Goal: Task Accomplishment & Management: Use online tool/utility

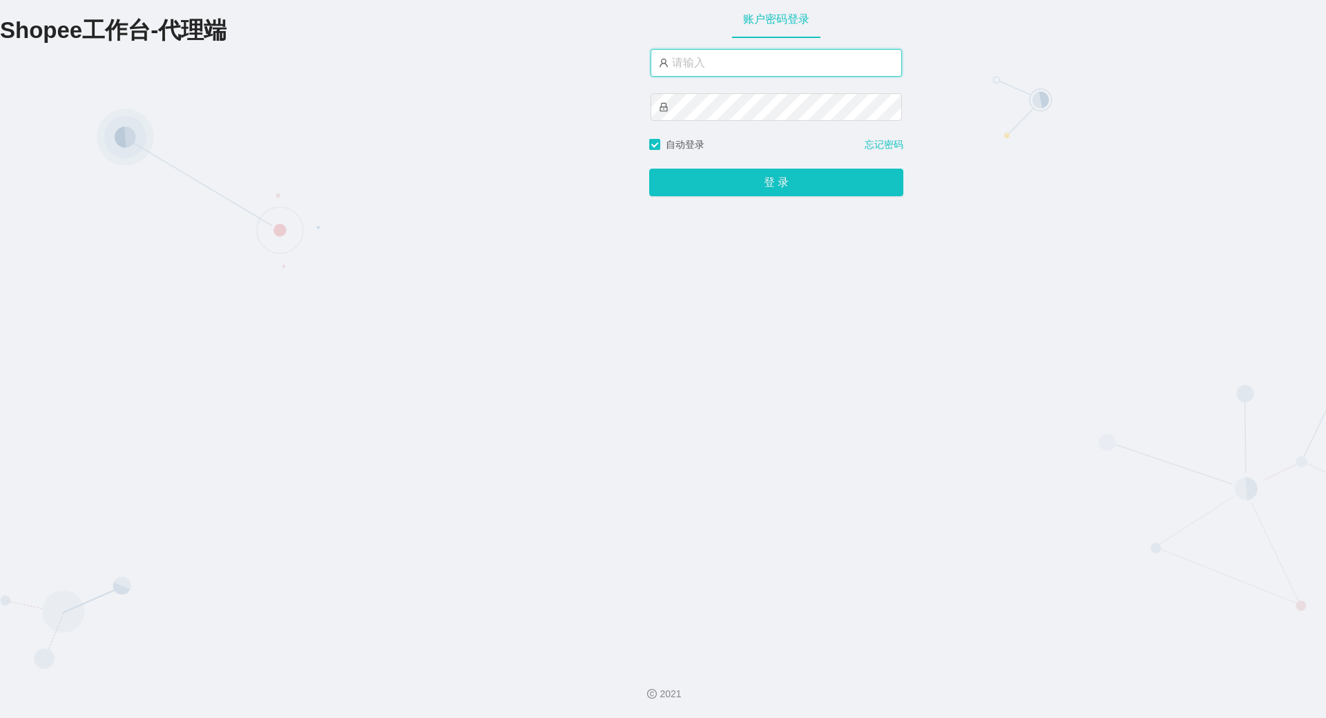
drag, startPoint x: 0, startPoint y: 0, endPoint x: 739, endPoint y: 73, distance: 742.8
click at [739, 73] on input "text" at bounding box center [776, 63] width 251 height 28
type input "yn06"
click at [649, 169] on button "登 录" at bounding box center [776, 183] width 254 height 28
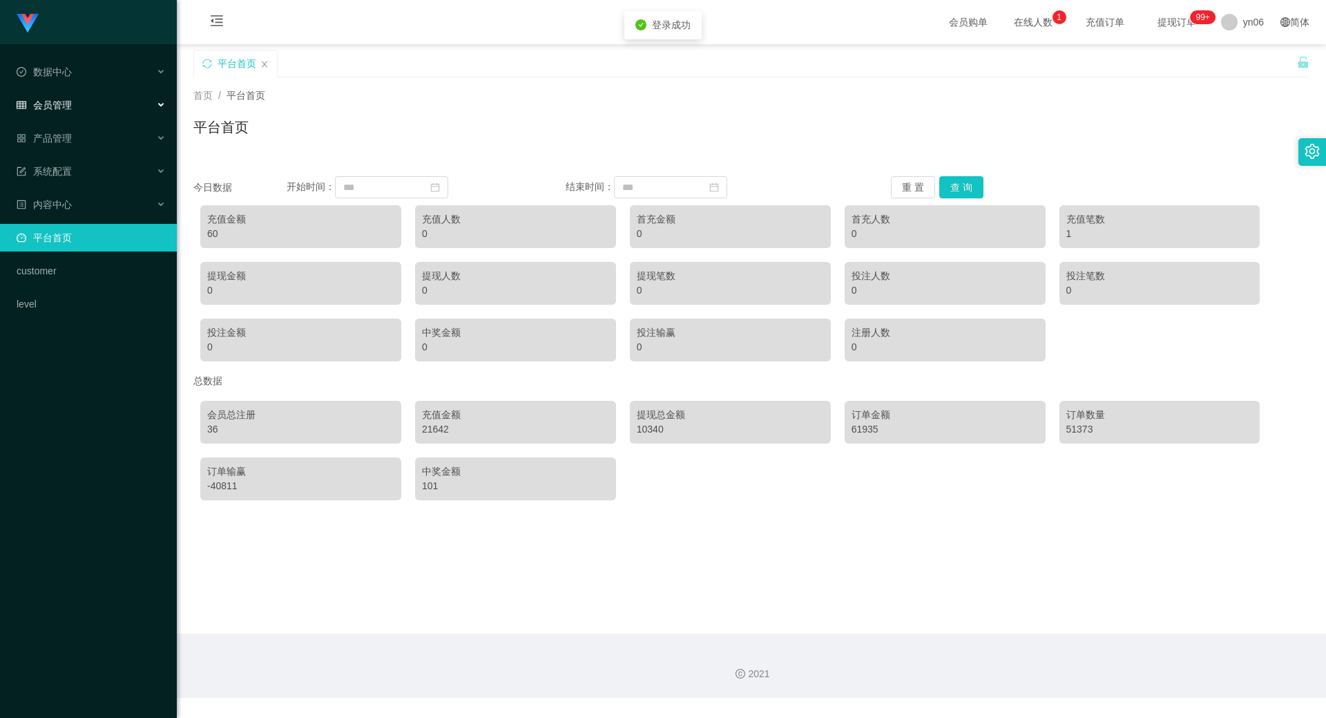
click at [86, 100] on div "会员管理" at bounding box center [88, 105] width 177 height 28
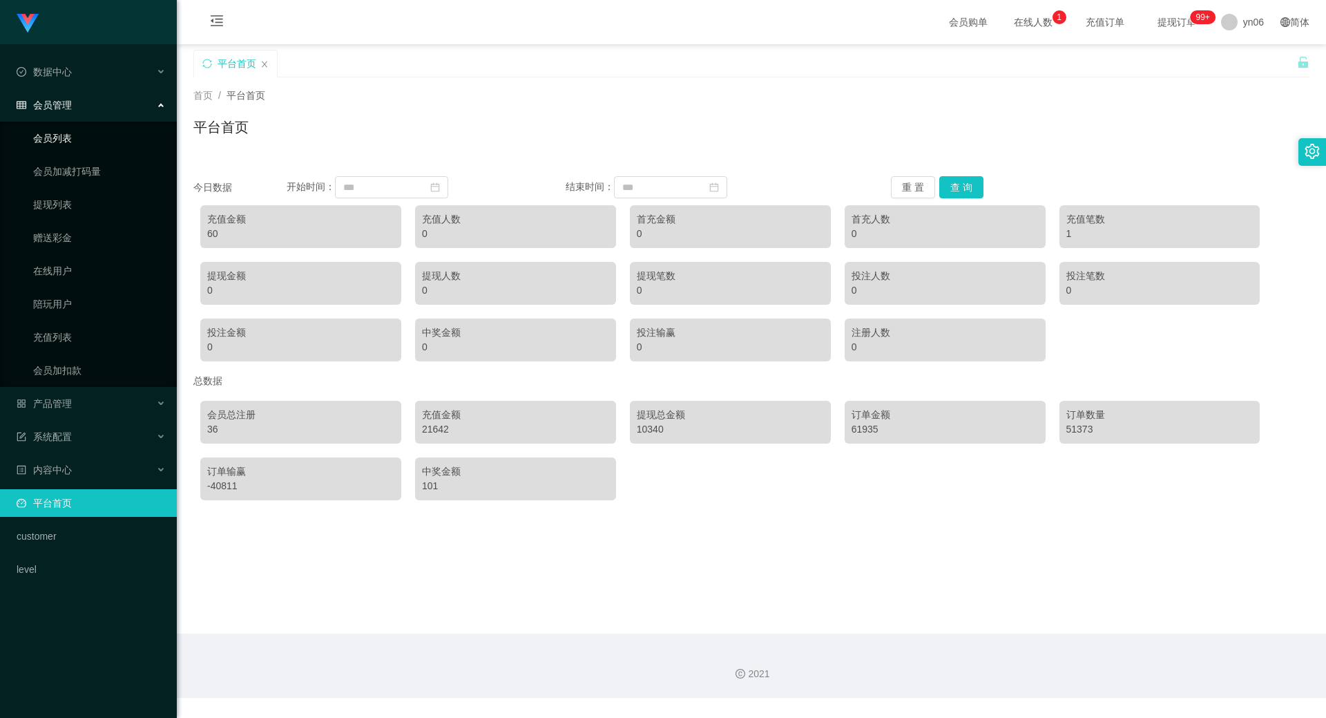
click at [57, 128] on link "会员列表" at bounding box center [99, 138] width 133 height 28
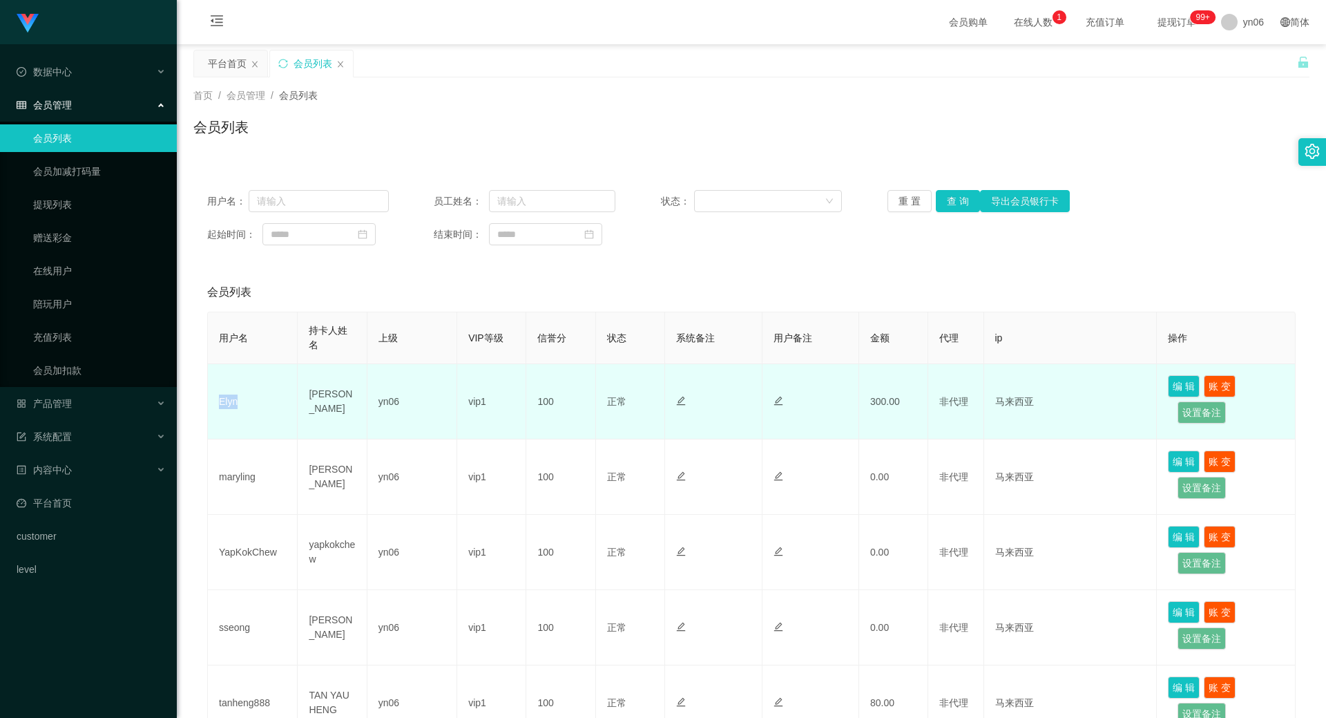
drag, startPoint x: 252, startPoint y: 402, endPoint x: 216, endPoint y: 397, distance: 36.2
click at [216, 397] on td "Elyn" at bounding box center [253, 401] width 90 height 75
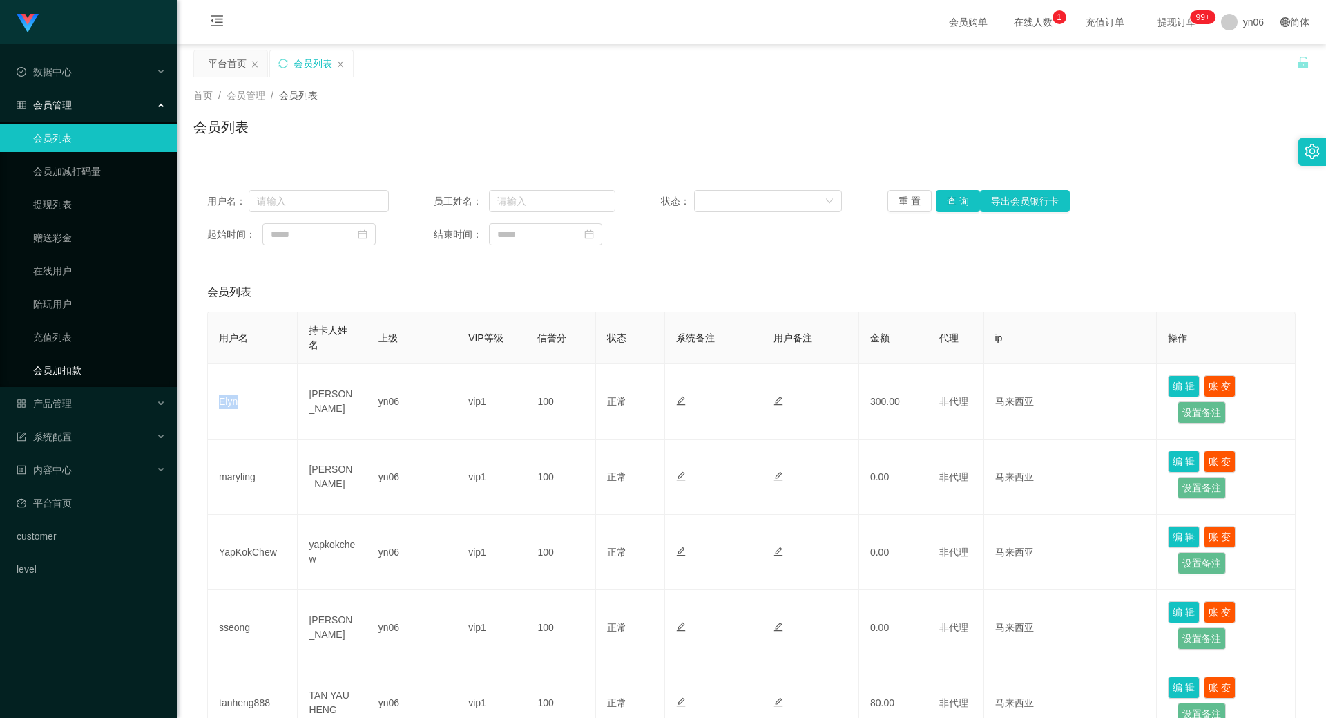
copy td "Elyn"
click at [95, 395] on div "产品管理" at bounding box center [88, 404] width 177 height 28
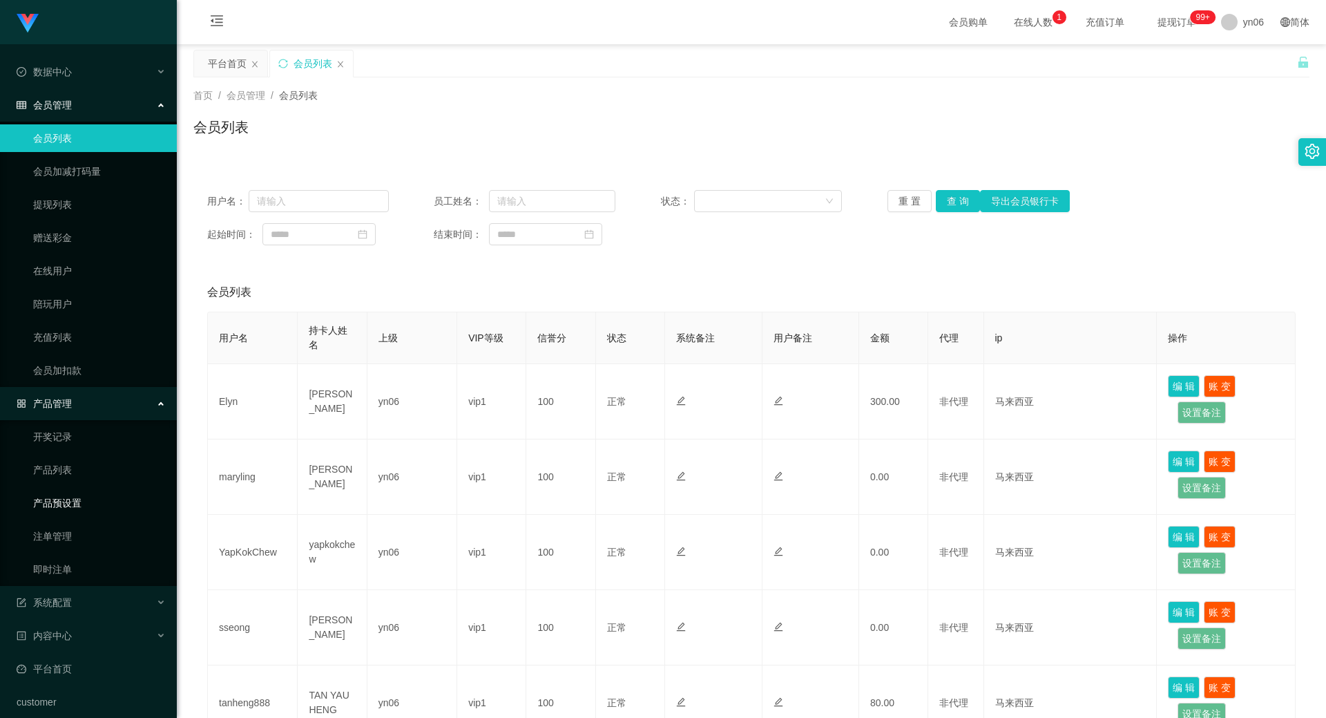
click at [78, 507] on link "产品预设置" at bounding box center [99, 503] width 133 height 28
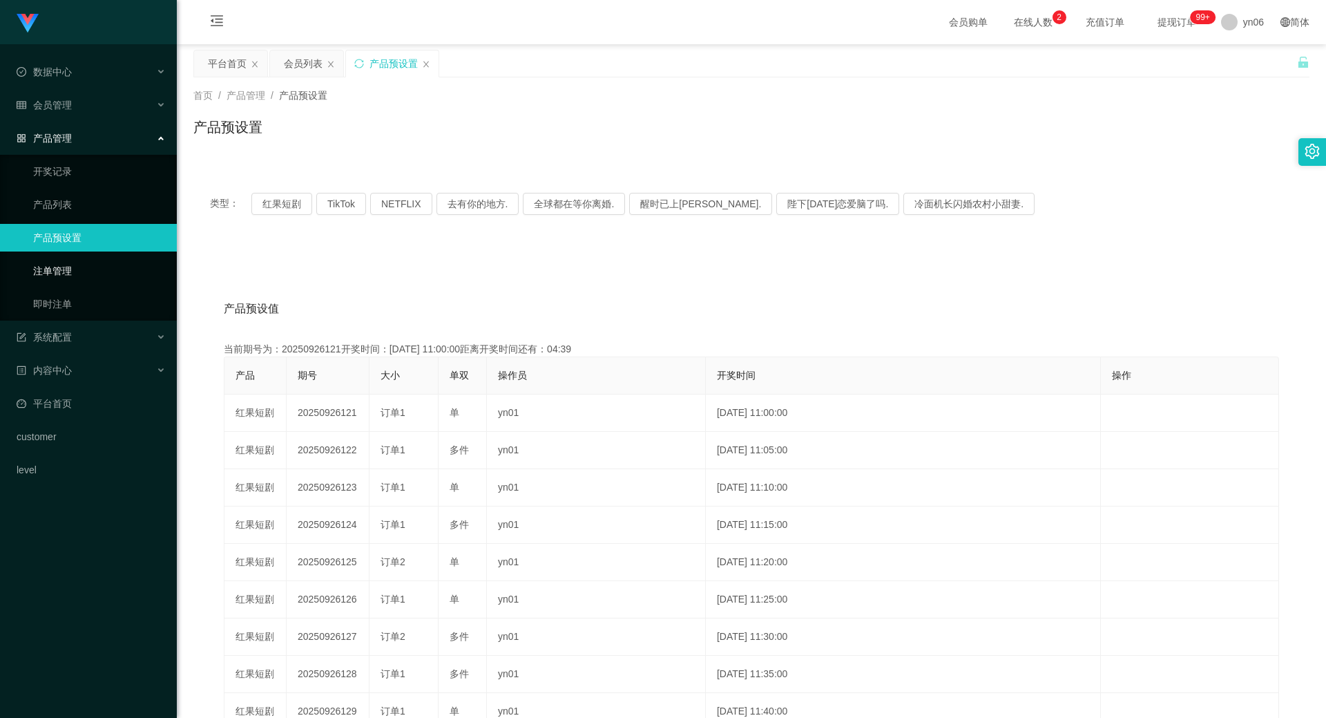
click at [82, 264] on link "注单管理" at bounding box center [99, 271] width 133 height 28
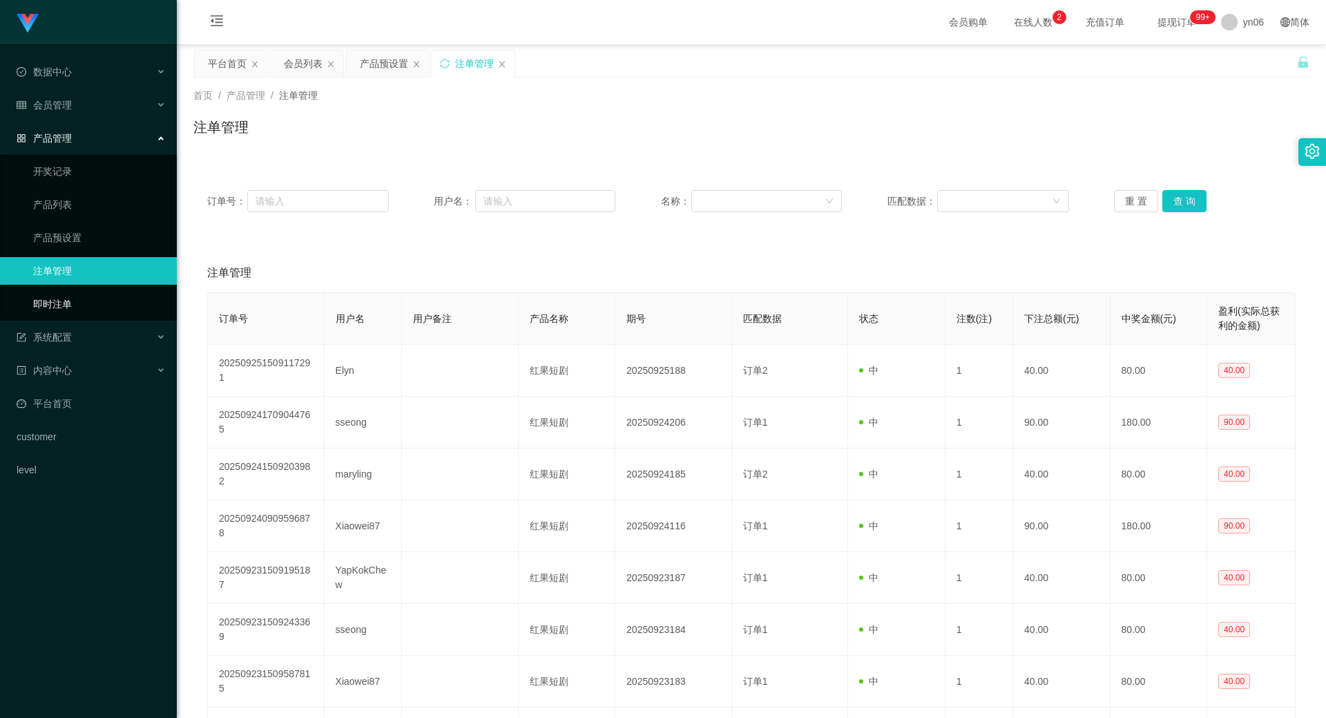
click at [64, 304] on link "即时注单" at bounding box center [99, 304] width 133 height 28
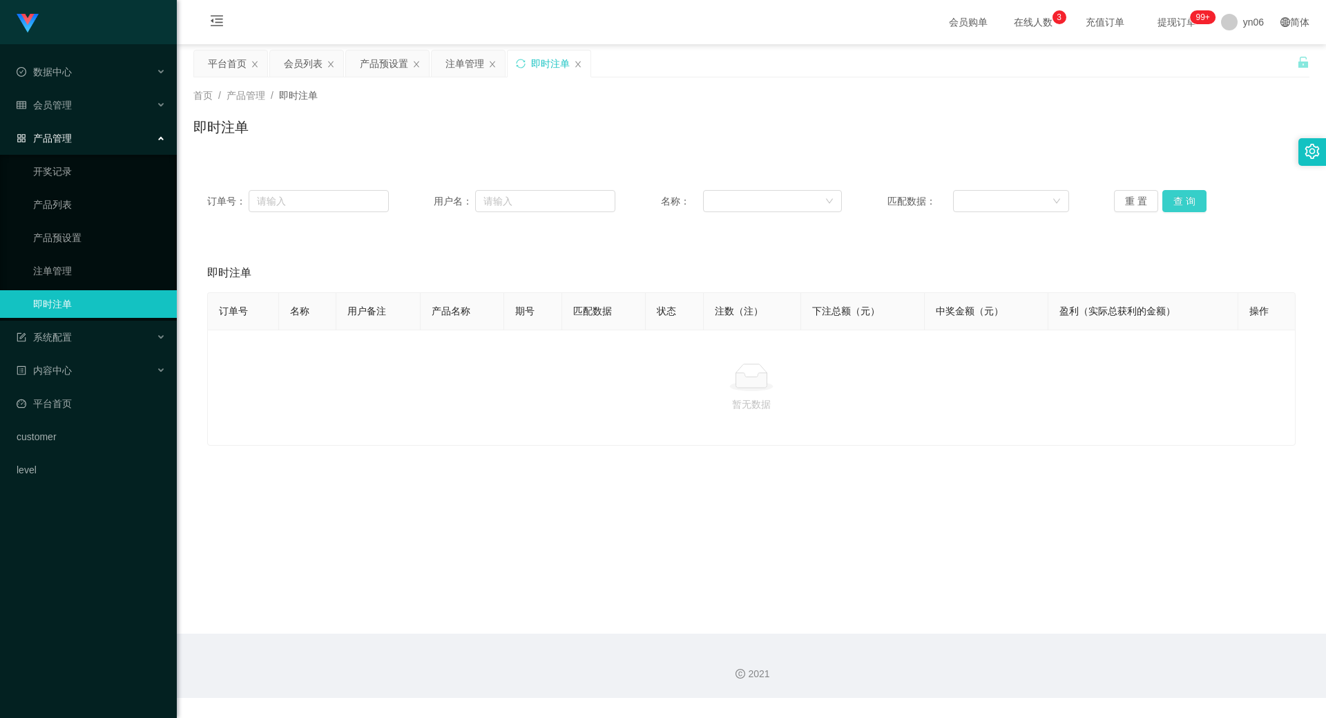
click at [1181, 204] on button "查 询" at bounding box center [1185, 201] width 44 height 22
click at [1181, 199] on button "查 询" at bounding box center [1185, 201] width 44 height 22
click at [60, 265] on link "注单管理" at bounding box center [99, 271] width 133 height 28
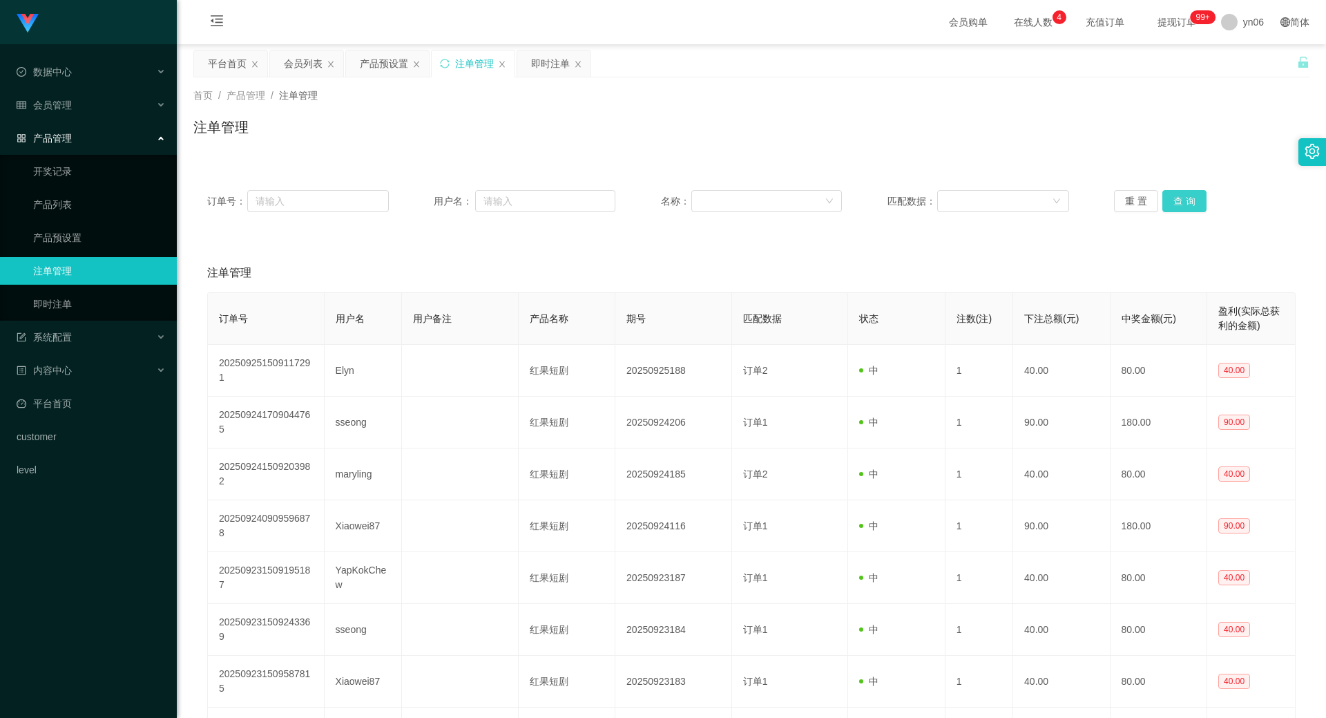
click at [1191, 200] on button "查 询" at bounding box center [1185, 201] width 44 height 22
